Goal: Task Accomplishment & Management: Complete application form

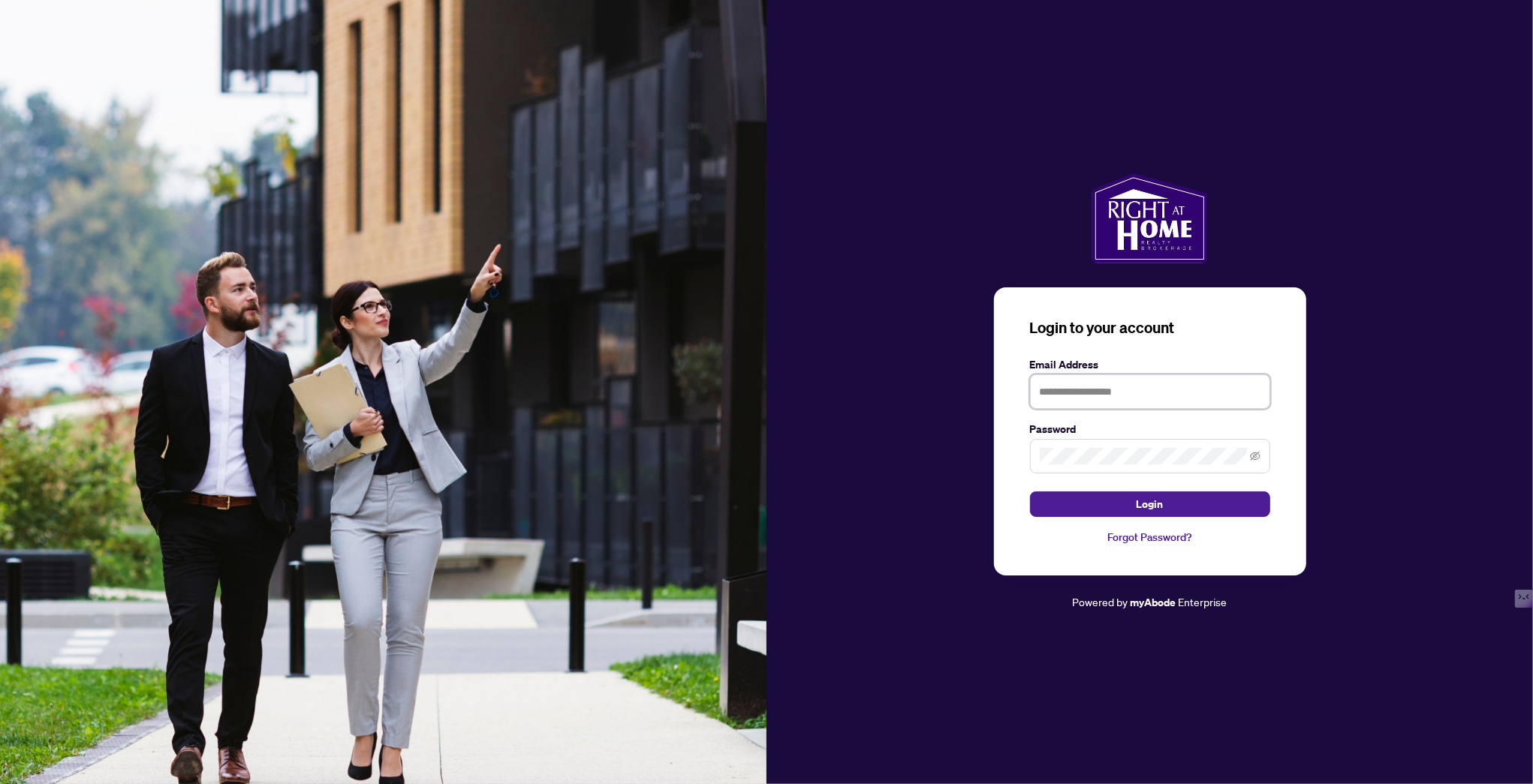
click at [1041, 386] on input "text" at bounding box center [1150, 391] width 240 height 34
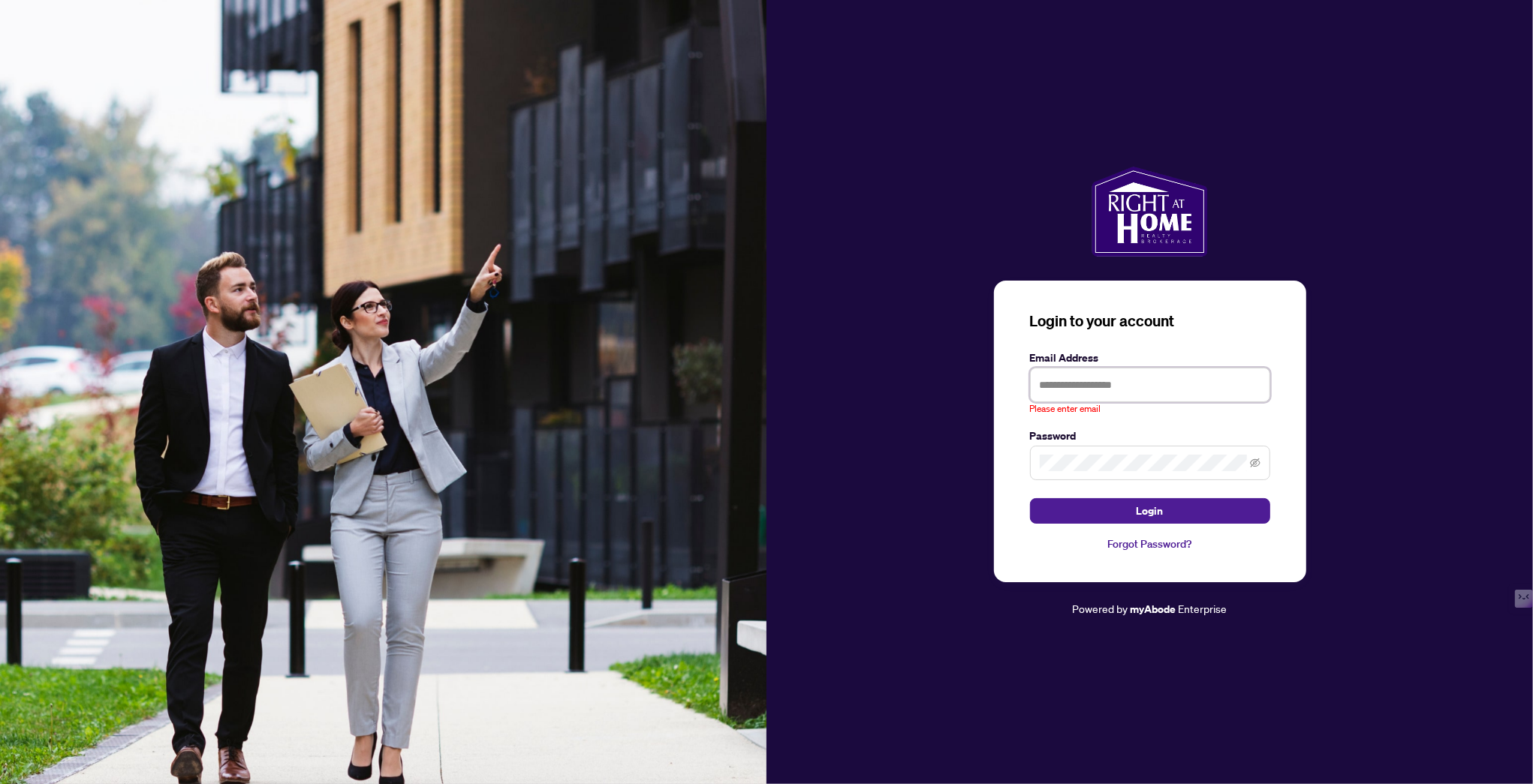
type input "**********"
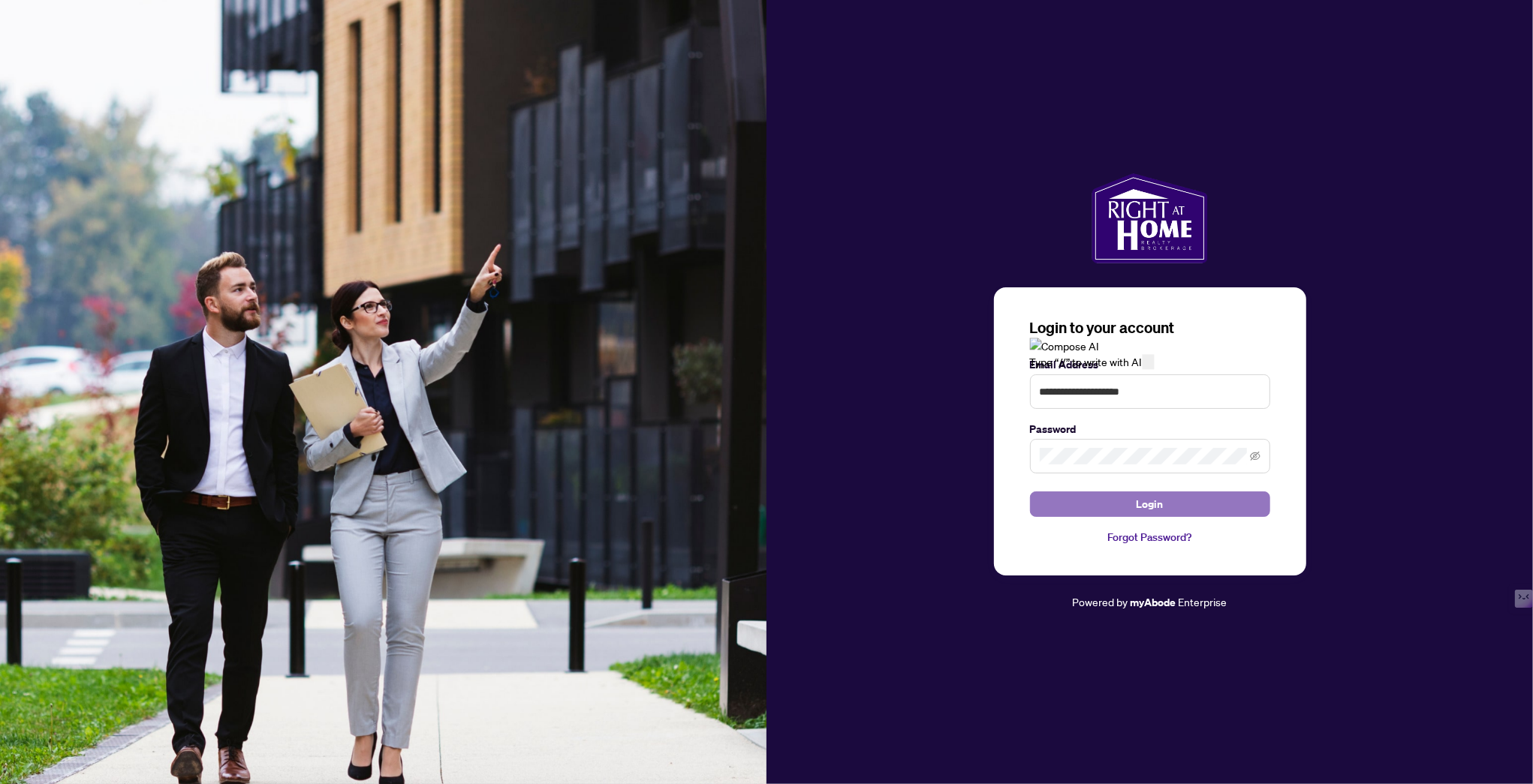
click at [1159, 507] on span "Login" at bounding box center [1150, 505] width 27 height 24
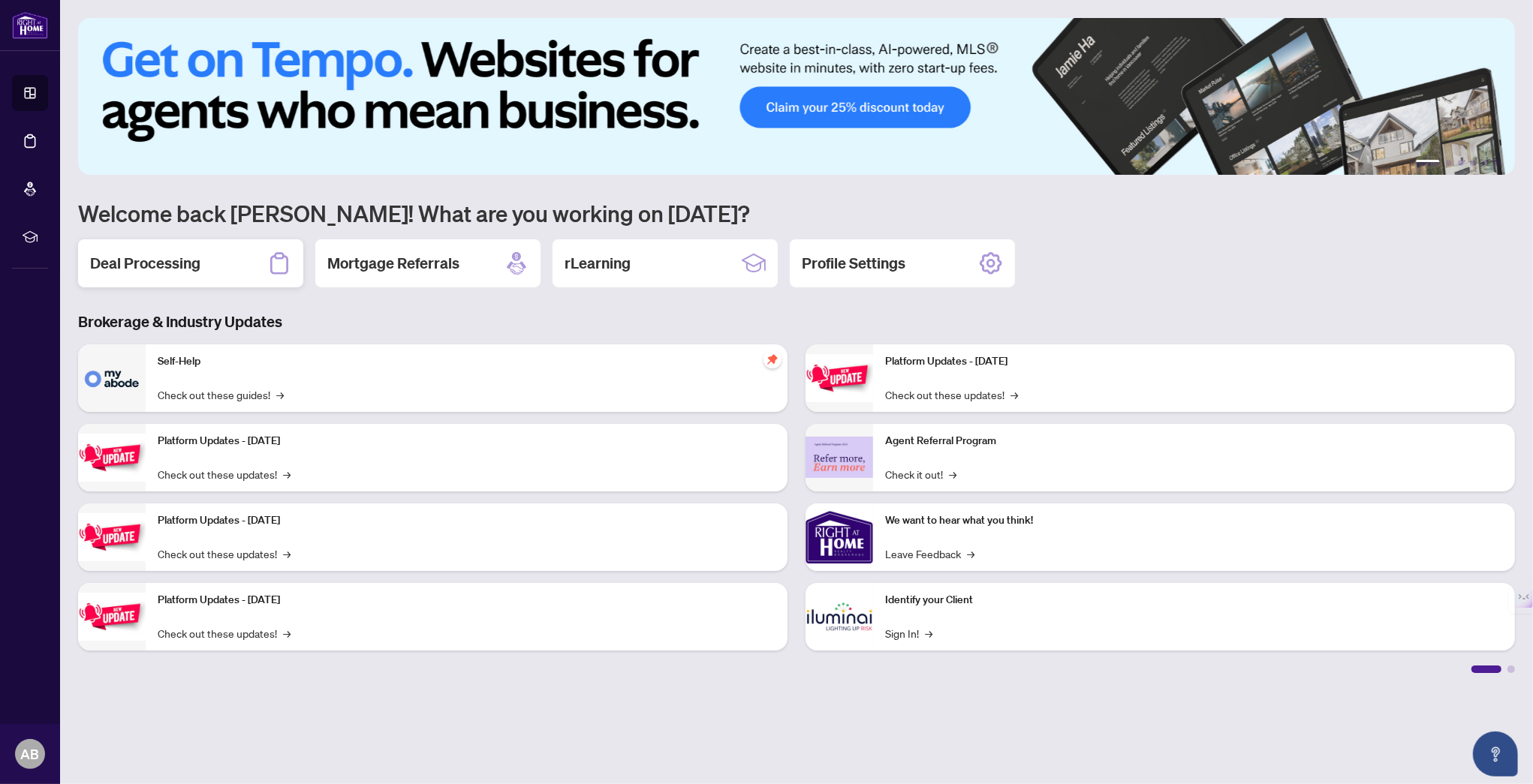
click at [158, 259] on h2 "Deal Processing" at bounding box center [145, 263] width 110 height 21
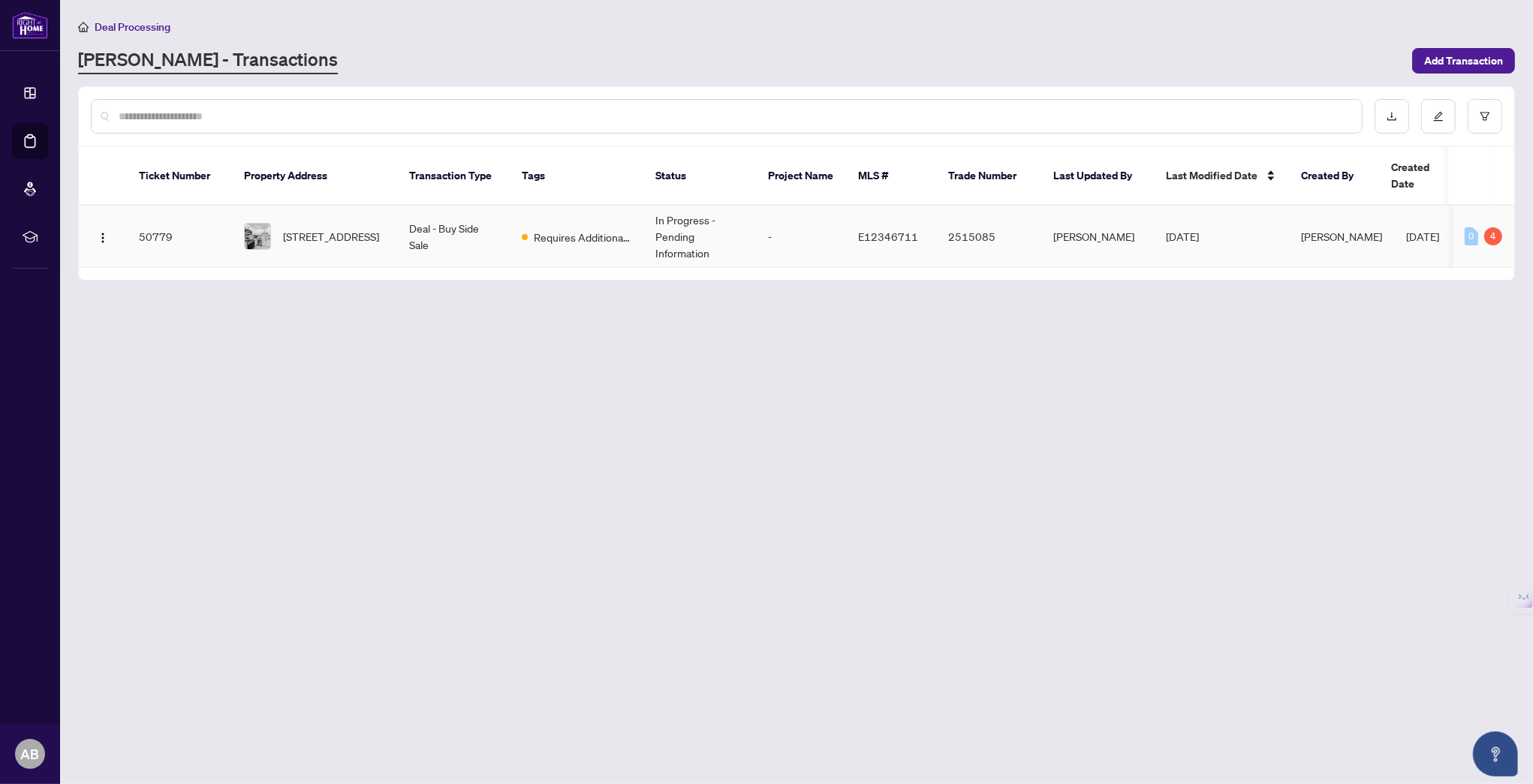
click at [391, 222] on td "[STREET_ADDRESS]" at bounding box center [314, 237] width 166 height 62
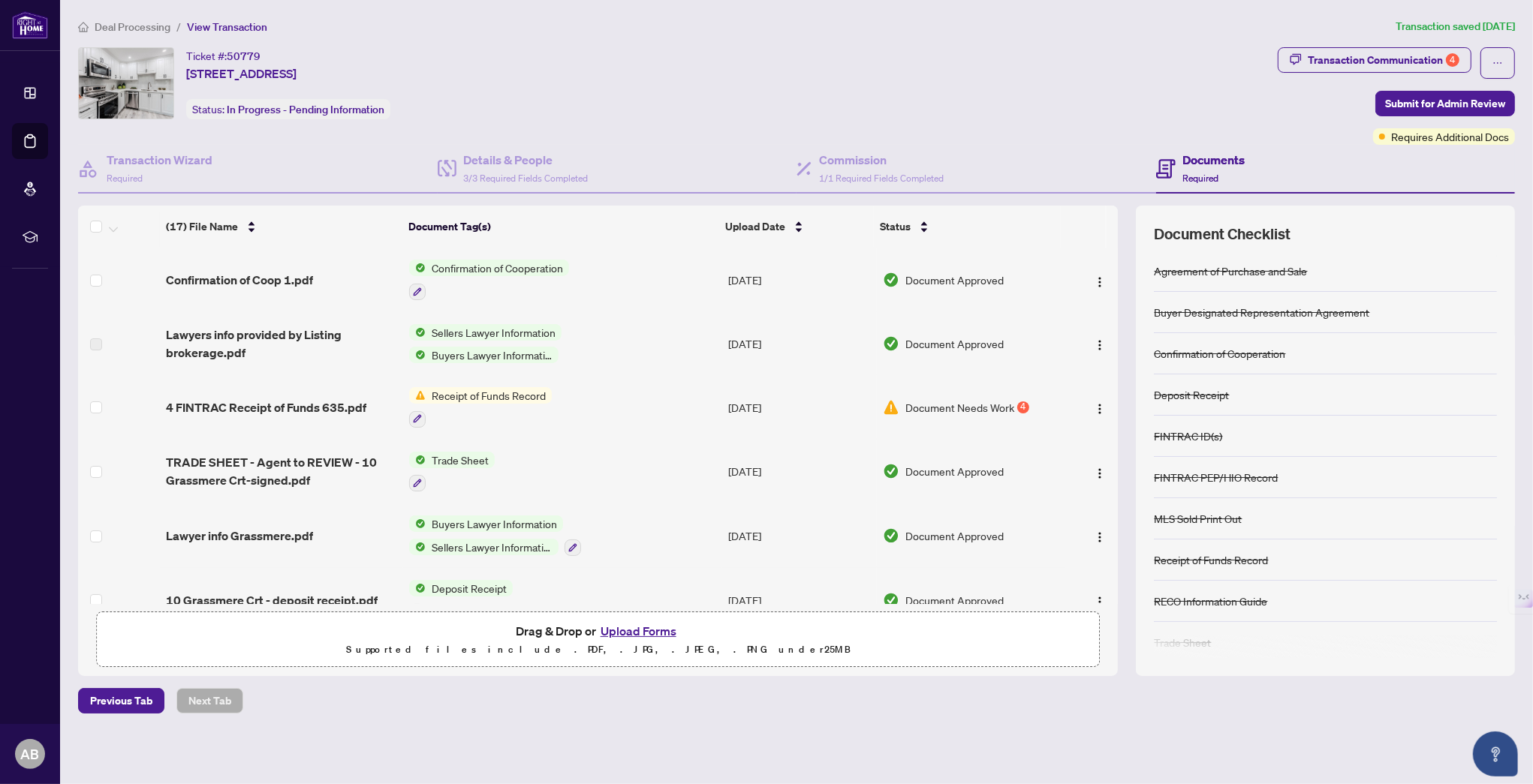
click at [519, 390] on span "Receipt of Funds Record" at bounding box center [489, 395] width 126 height 17
click at [1436, 58] on div "Transaction Communication 4" at bounding box center [1383, 60] width 152 height 24
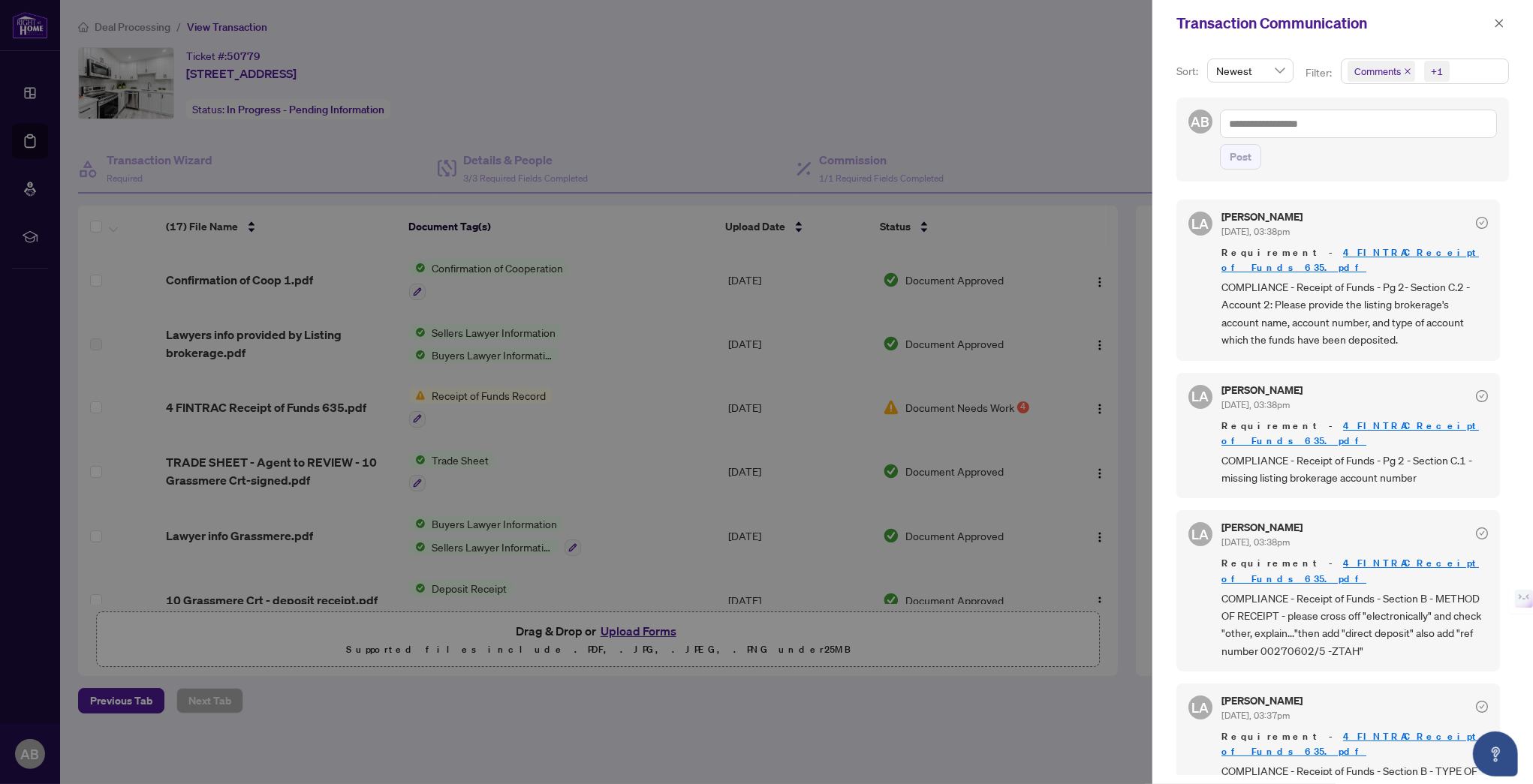
click at [1018, 401] on div at bounding box center [766, 392] width 1533 height 784
click at [1497, 23] on icon "close" at bounding box center [1499, 24] width 11 height 11
click at [1497, 23] on div "Transaction Communication" at bounding box center [1342, 23] width 380 height 46
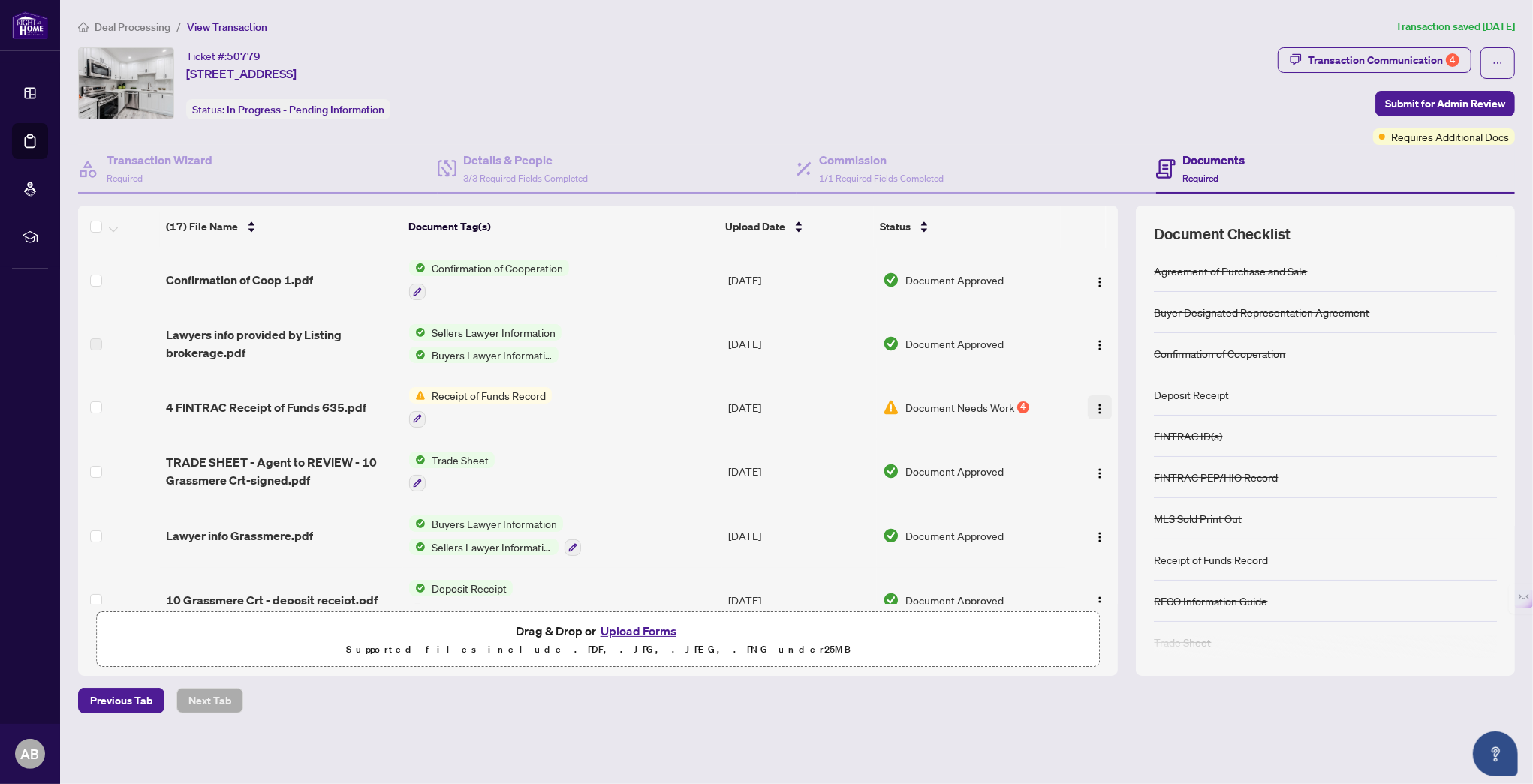
click at [1095, 404] on img "button" at bounding box center [1099, 409] width 12 height 12
click at [642, 626] on button "Upload Forms" at bounding box center [639, 631] width 85 height 20
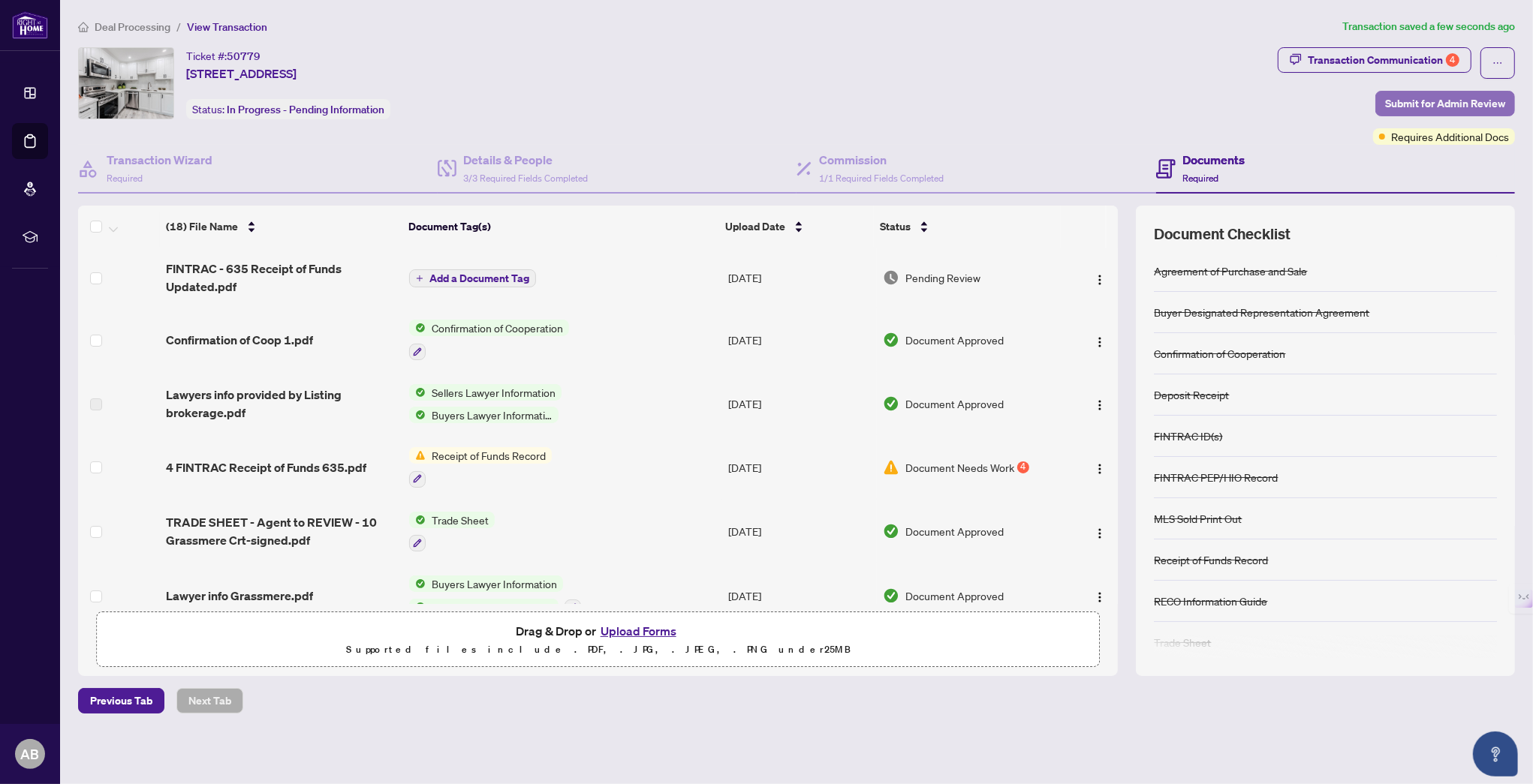
click at [1443, 102] on span "Submit for Admin Review" at bounding box center [1445, 104] width 120 height 24
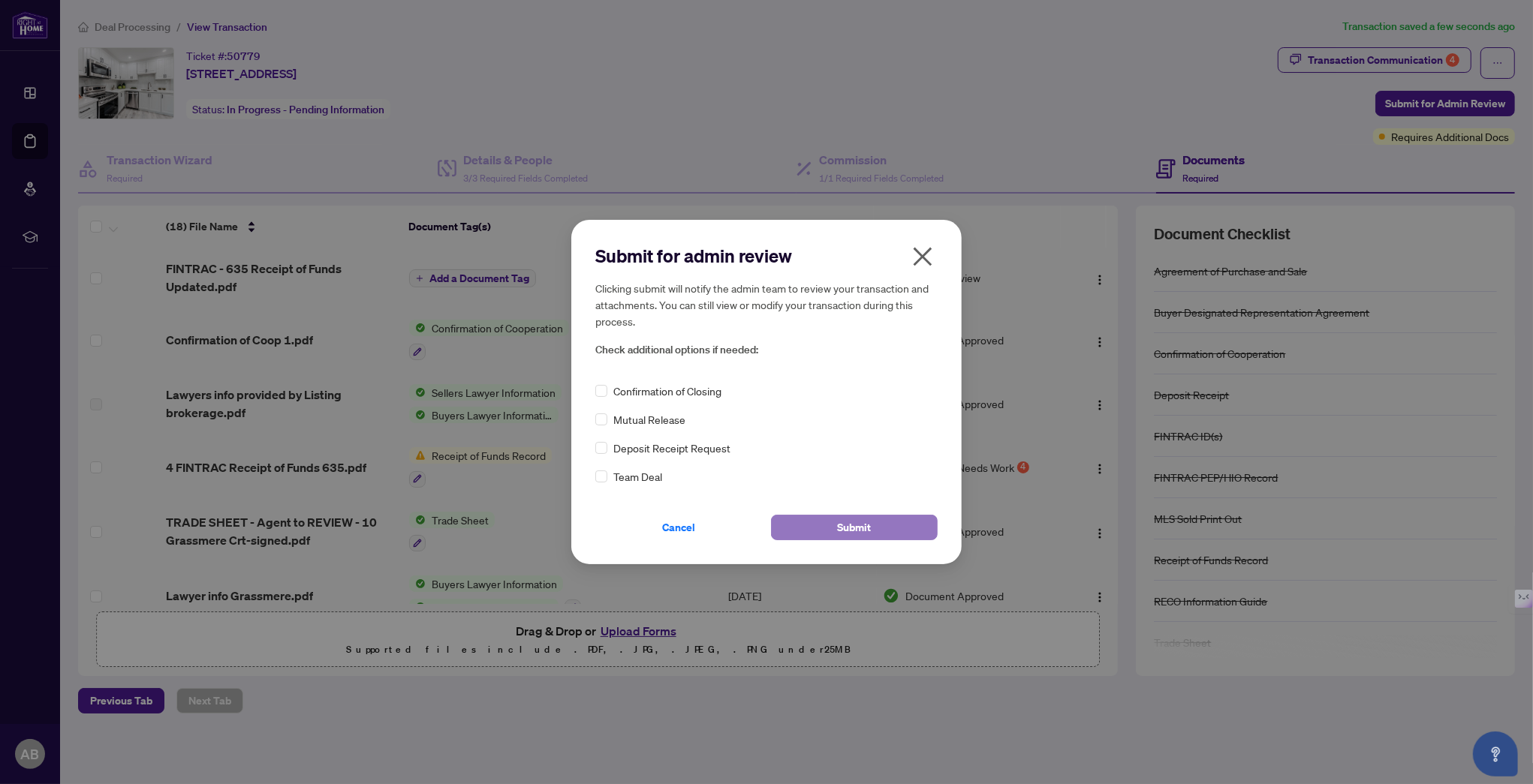
click at [856, 527] on span "Submit" at bounding box center [854, 527] width 33 height 24
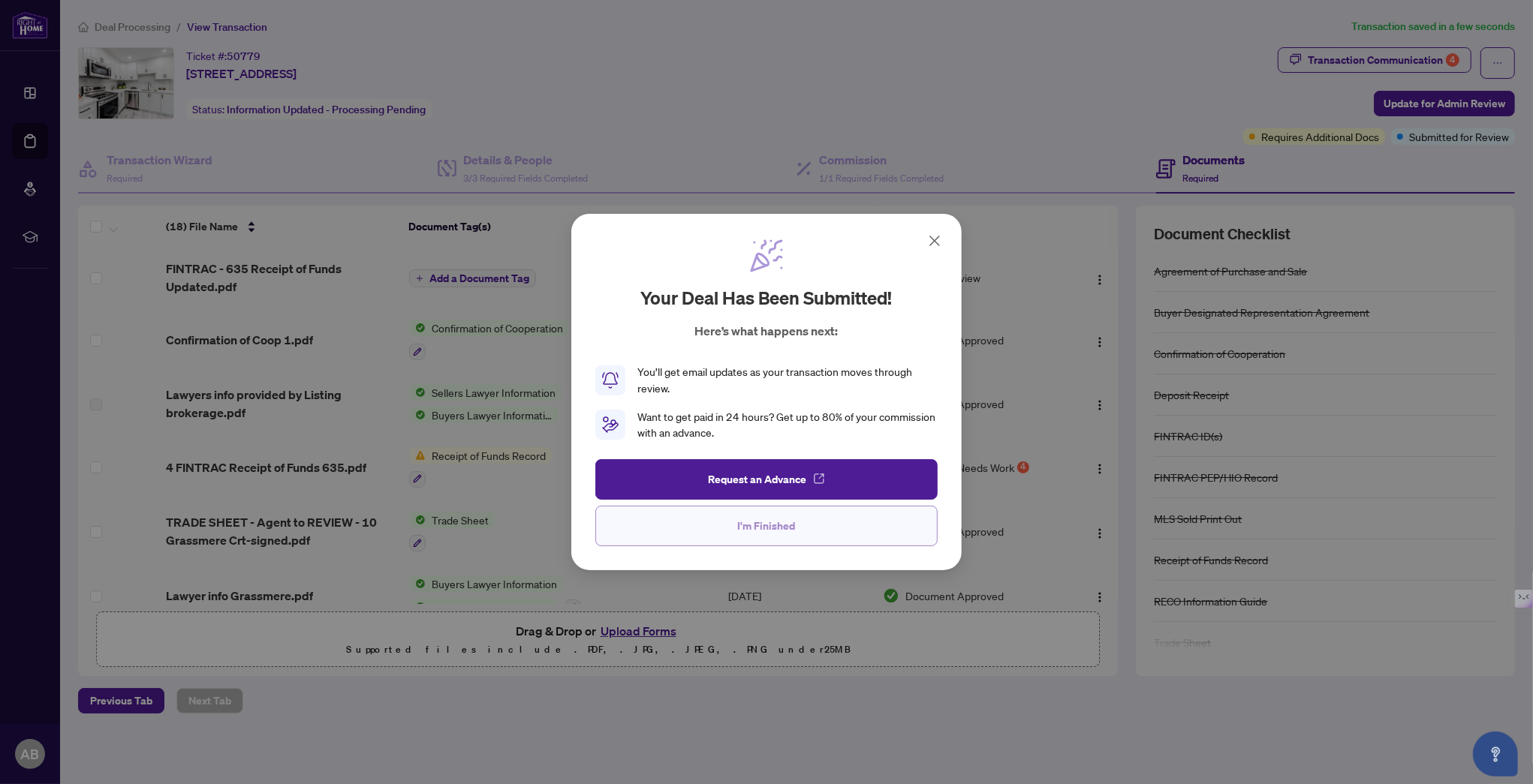
click at [854, 529] on button "I'm Finished" at bounding box center [766, 525] width 342 height 40
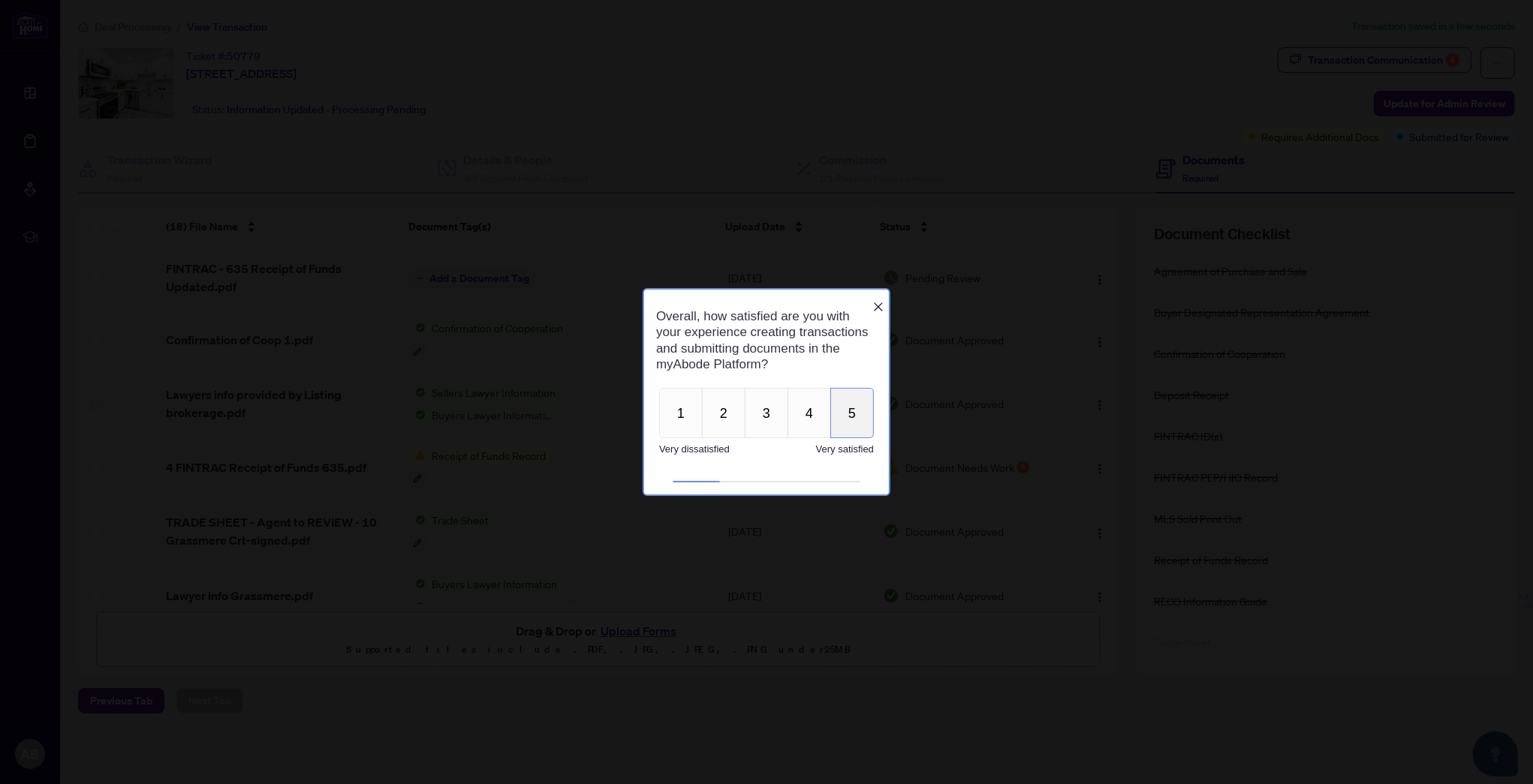
click at [848, 419] on button "5" at bounding box center [850, 412] width 43 height 50
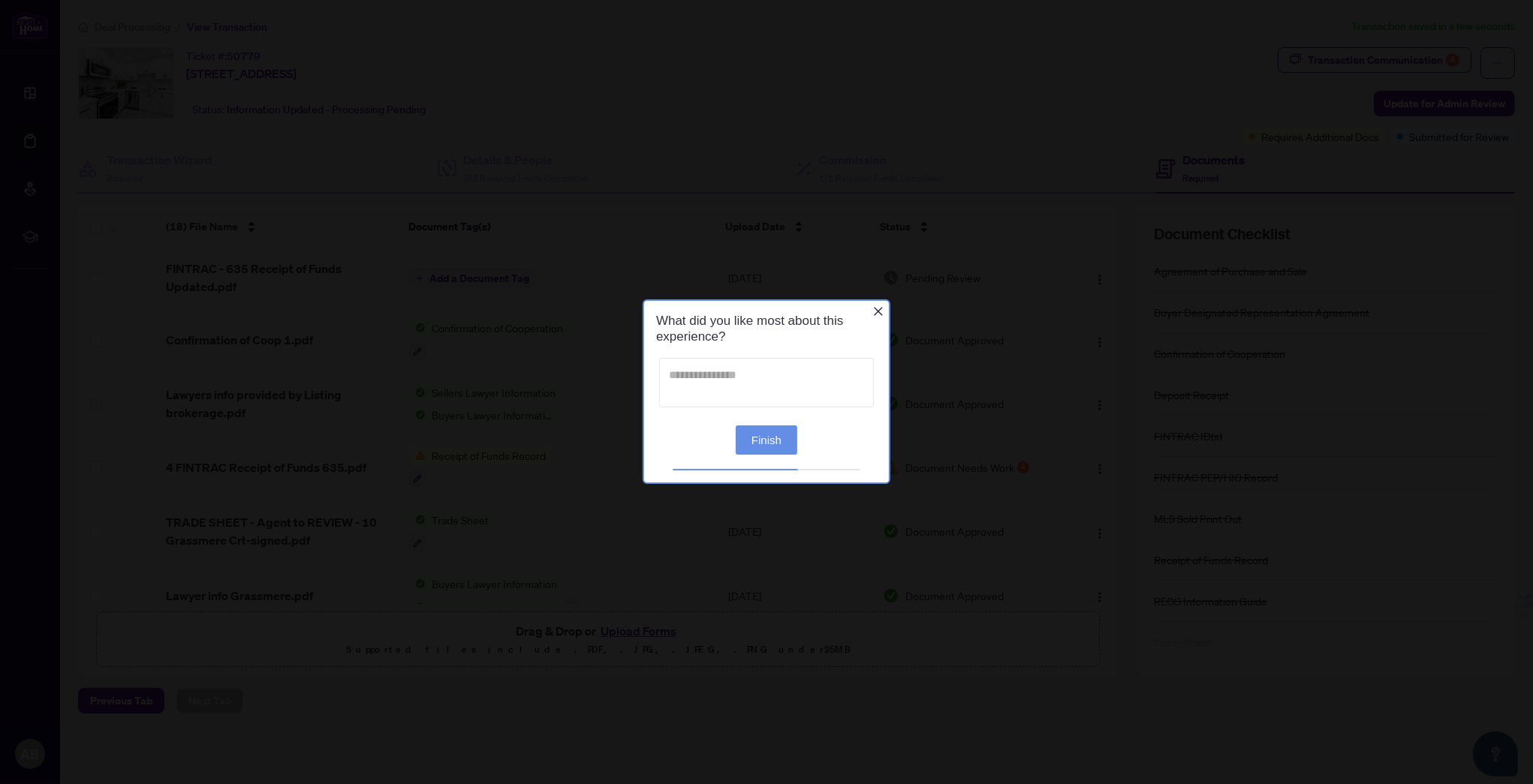
click at [687, 378] on textarea at bounding box center [765, 383] width 215 height 49
type textarea "****"
click at [765, 436] on button "Finish" at bounding box center [765, 439] width 62 height 30
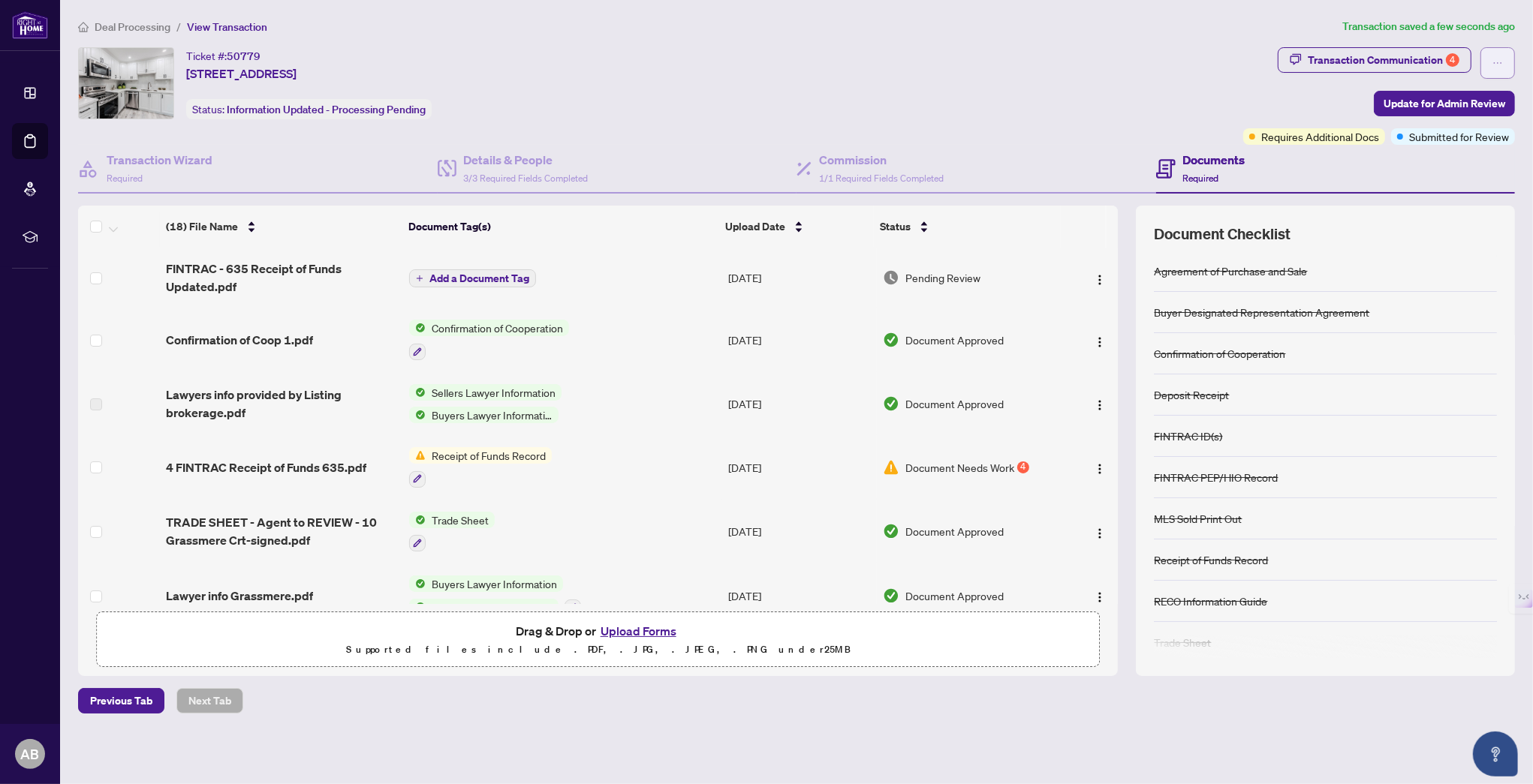
click at [1497, 62] on icon "ellipsis" at bounding box center [1497, 63] width 11 height 11
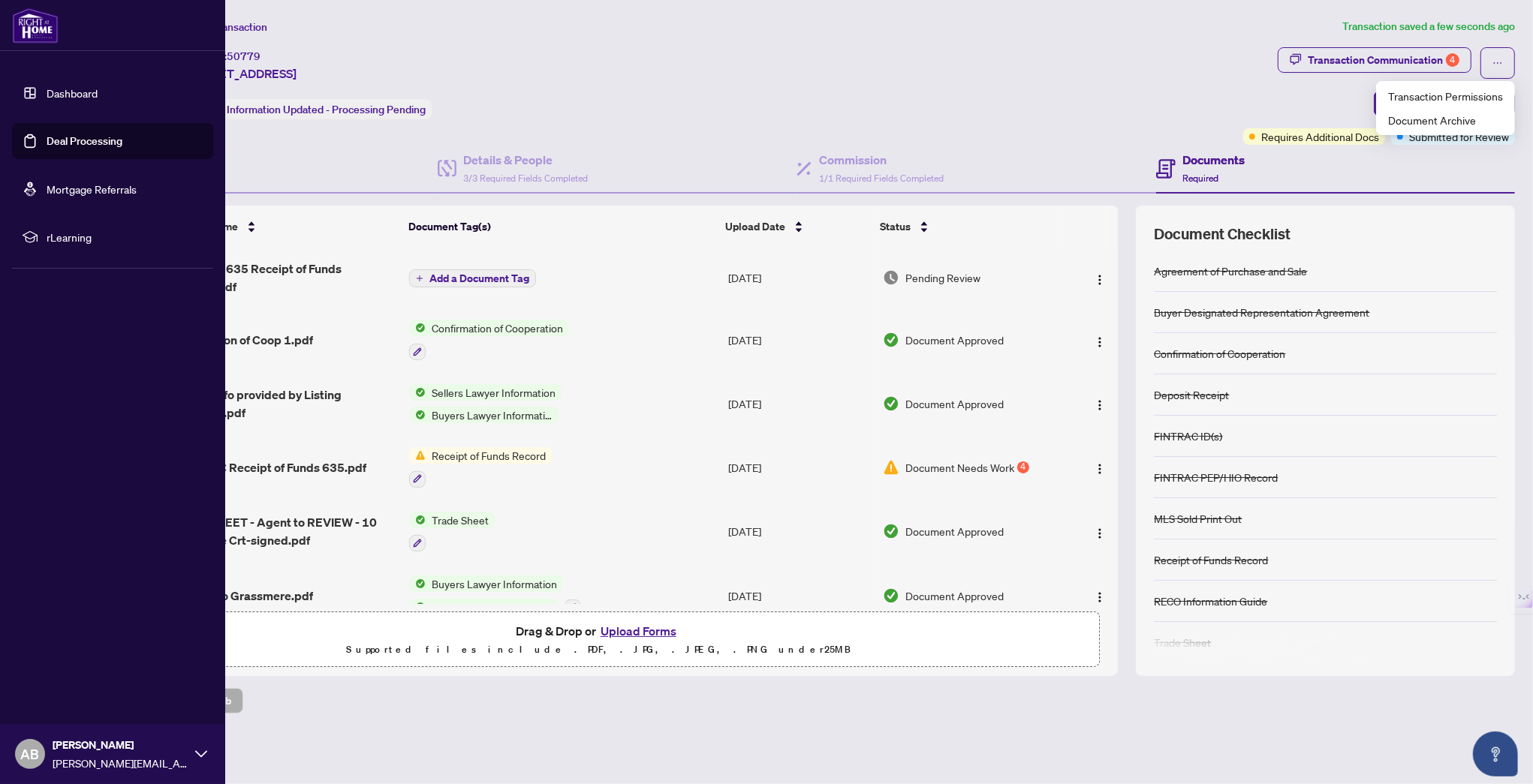
click at [200, 750] on icon at bounding box center [201, 754] width 12 height 12
click at [62, 662] on span "Logout" at bounding box center [60, 665] width 33 height 24
